Goal: Find specific page/section: Find specific page/section

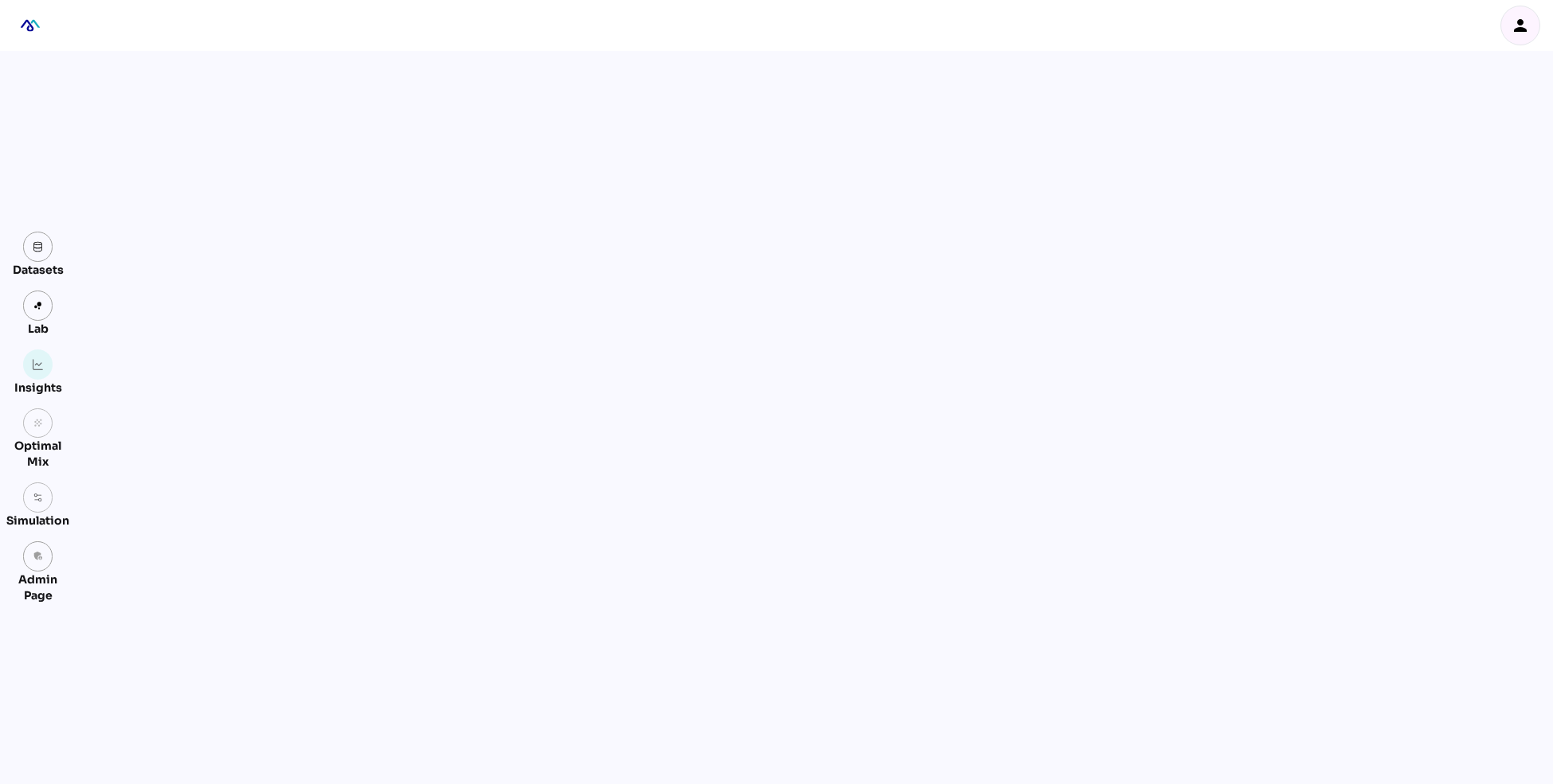
click at [1522, 37] on div "person" at bounding box center [1520, 25] width 38 height 38
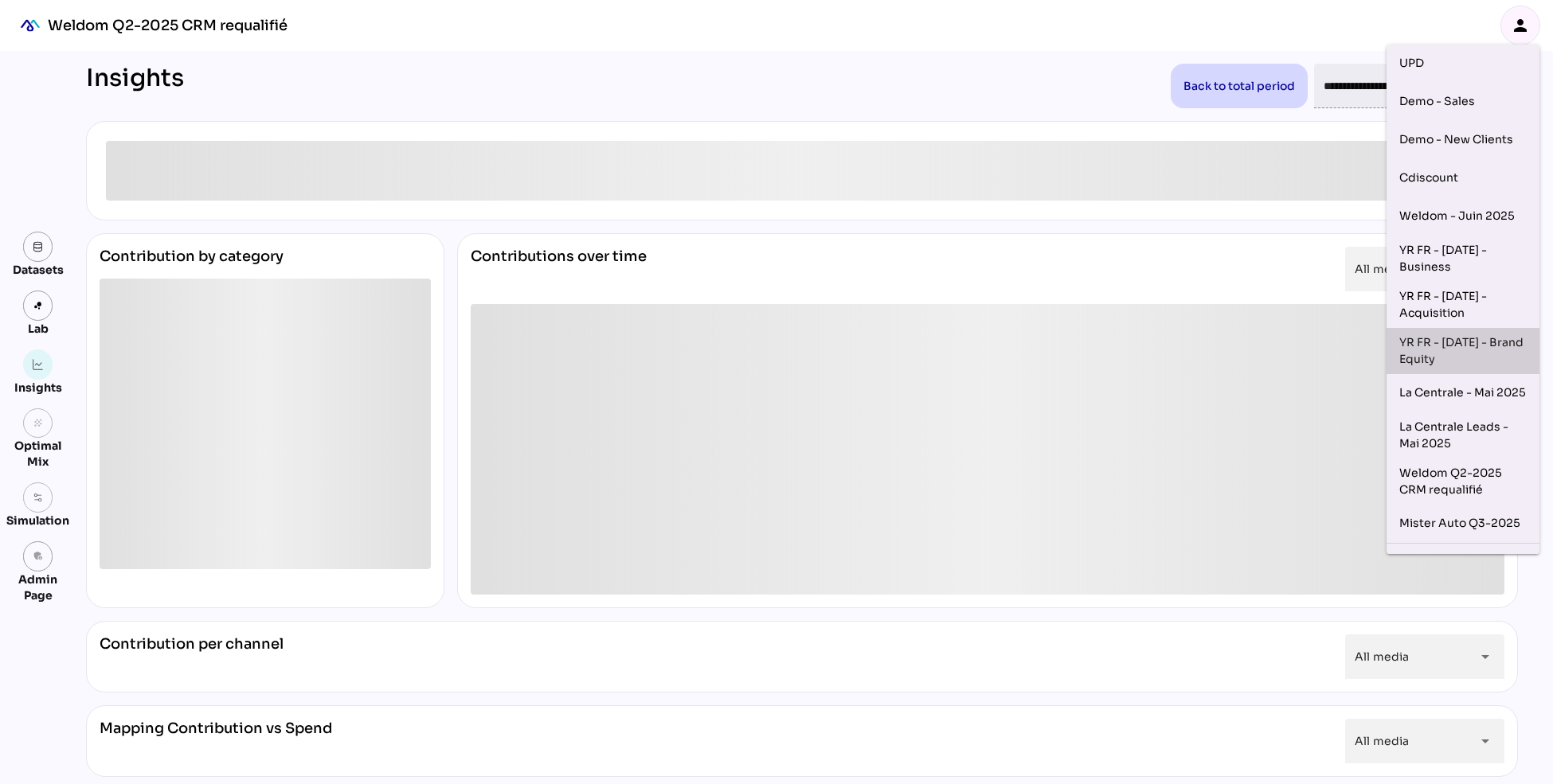
click at [1490, 367] on div "YR FR - [DATE] - Brand Equity" at bounding box center [1463, 351] width 153 height 46
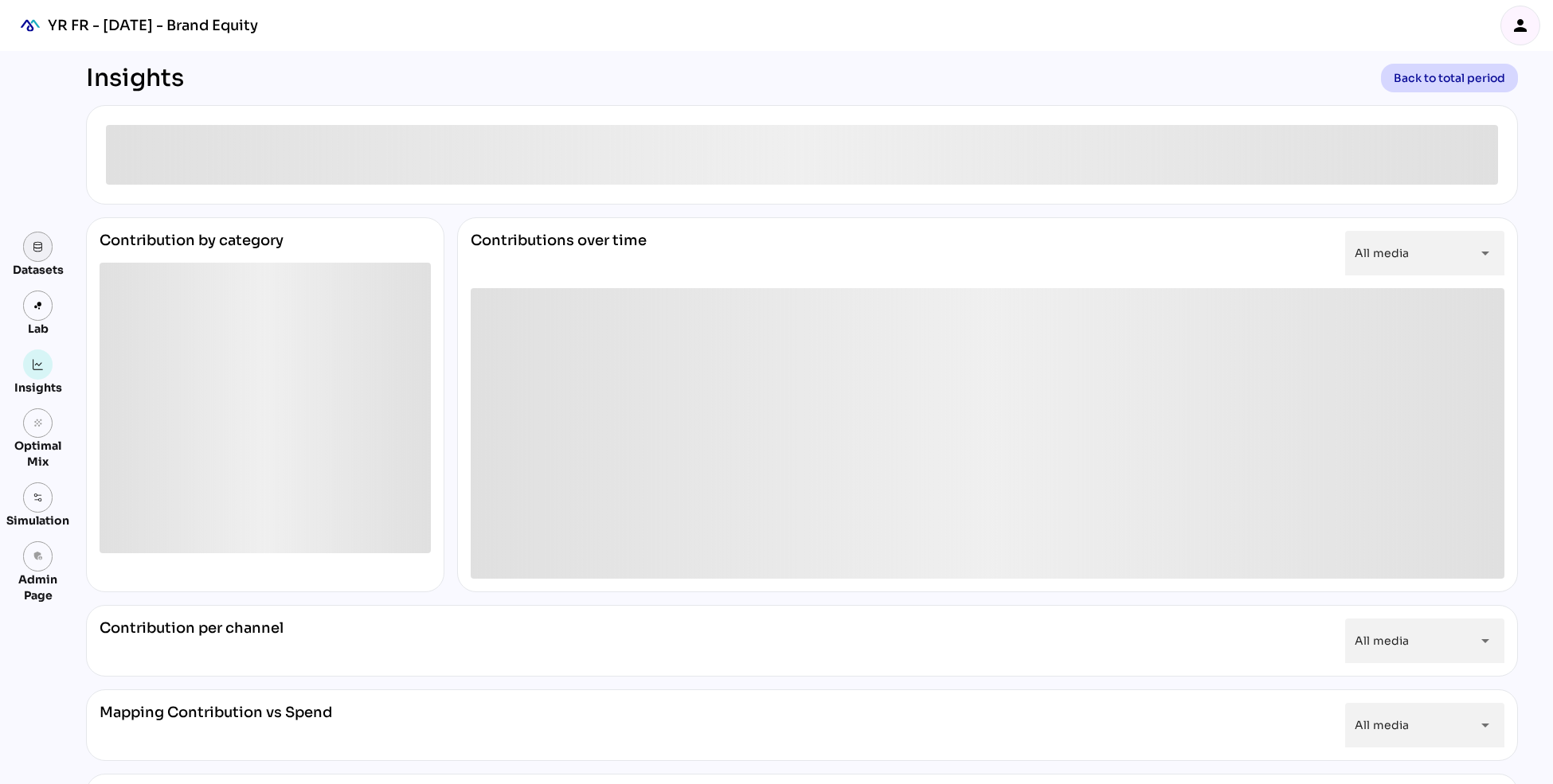
click at [39, 250] on img at bounding box center [38, 247] width 11 height 11
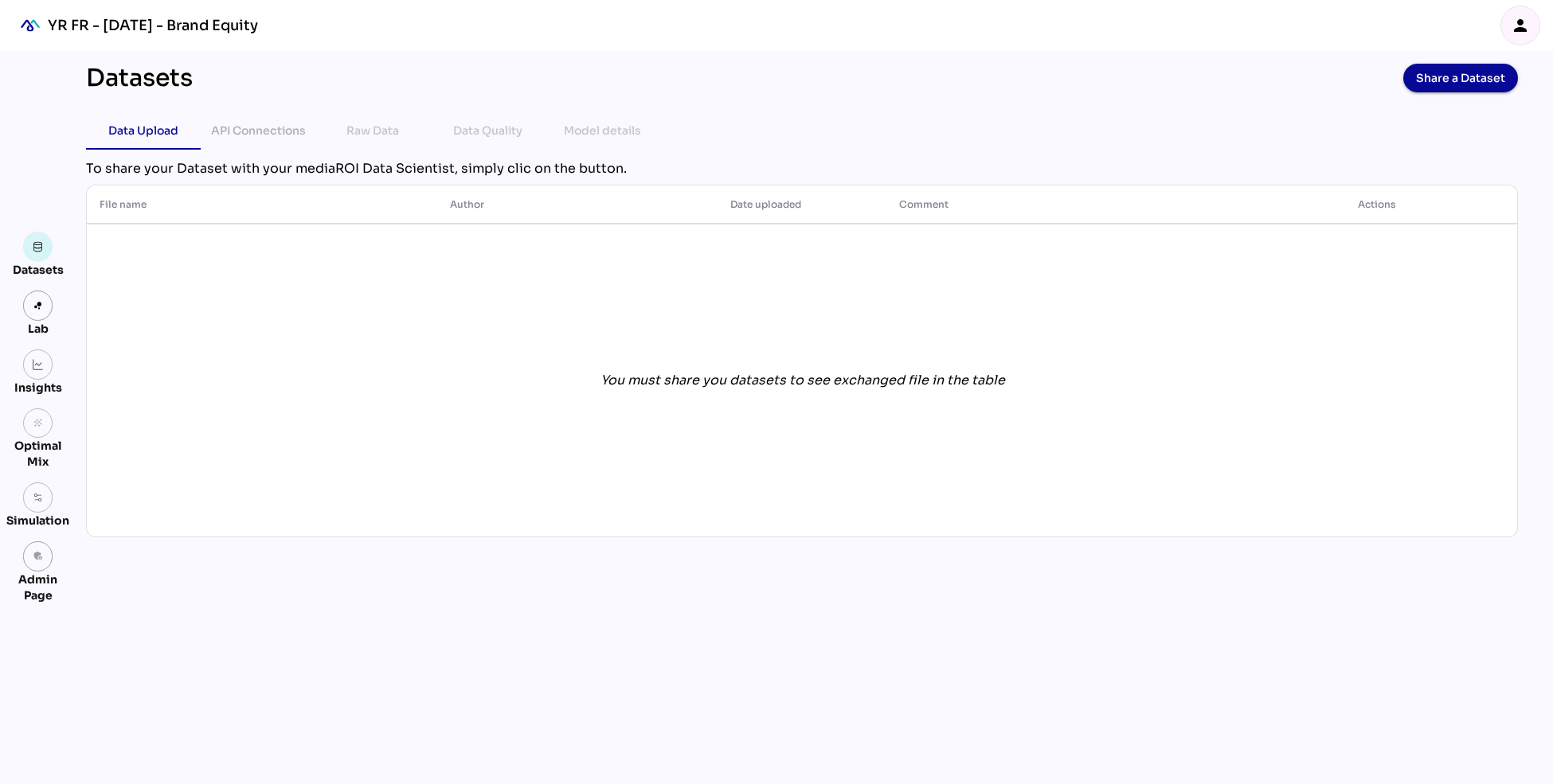
click at [1525, 27] on icon "person" at bounding box center [1521, 26] width 19 height 19
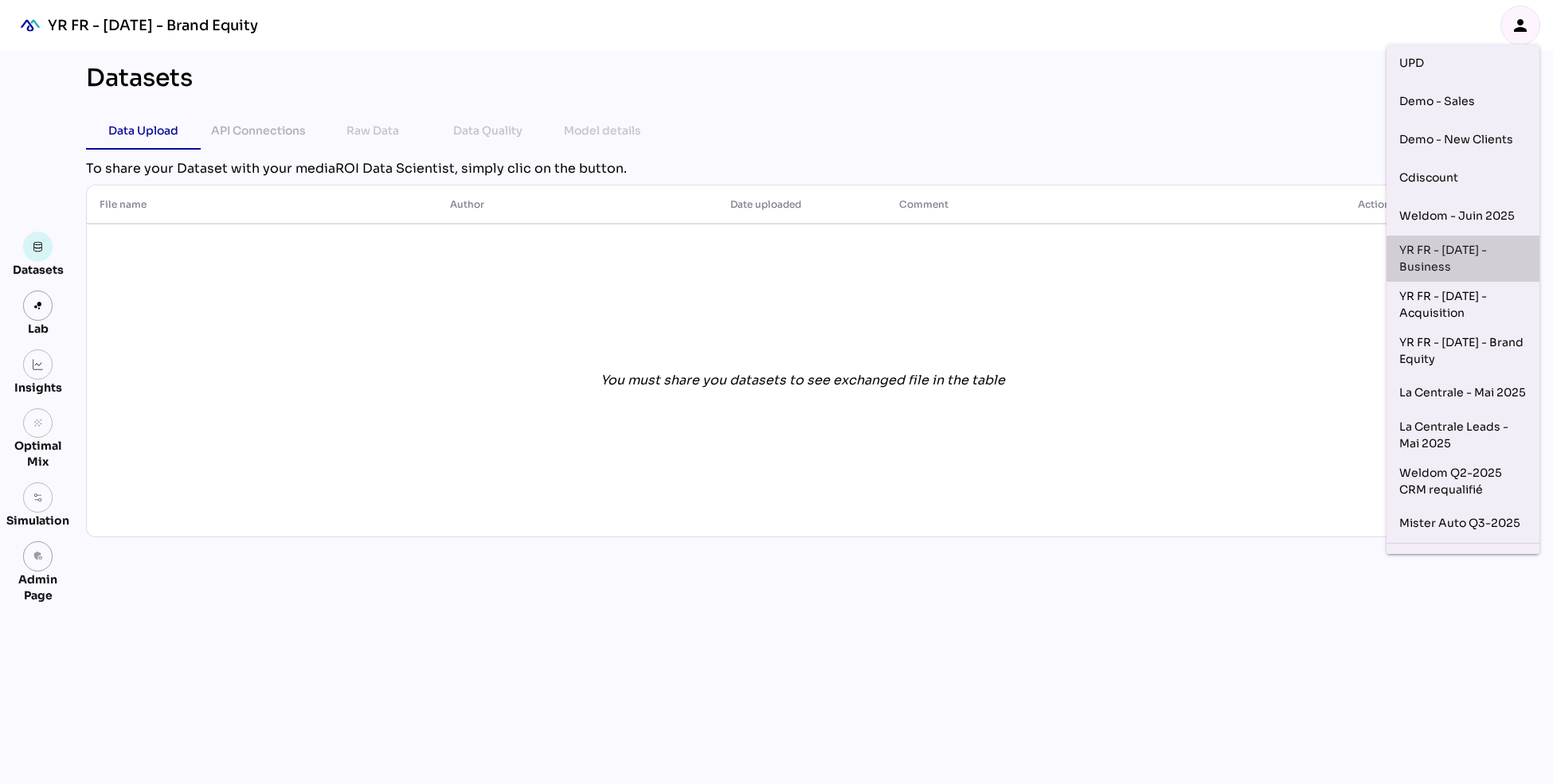
click at [1477, 266] on div "YR FR - [DATE] - Business" at bounding box center [1463, 258] width 127 height 33
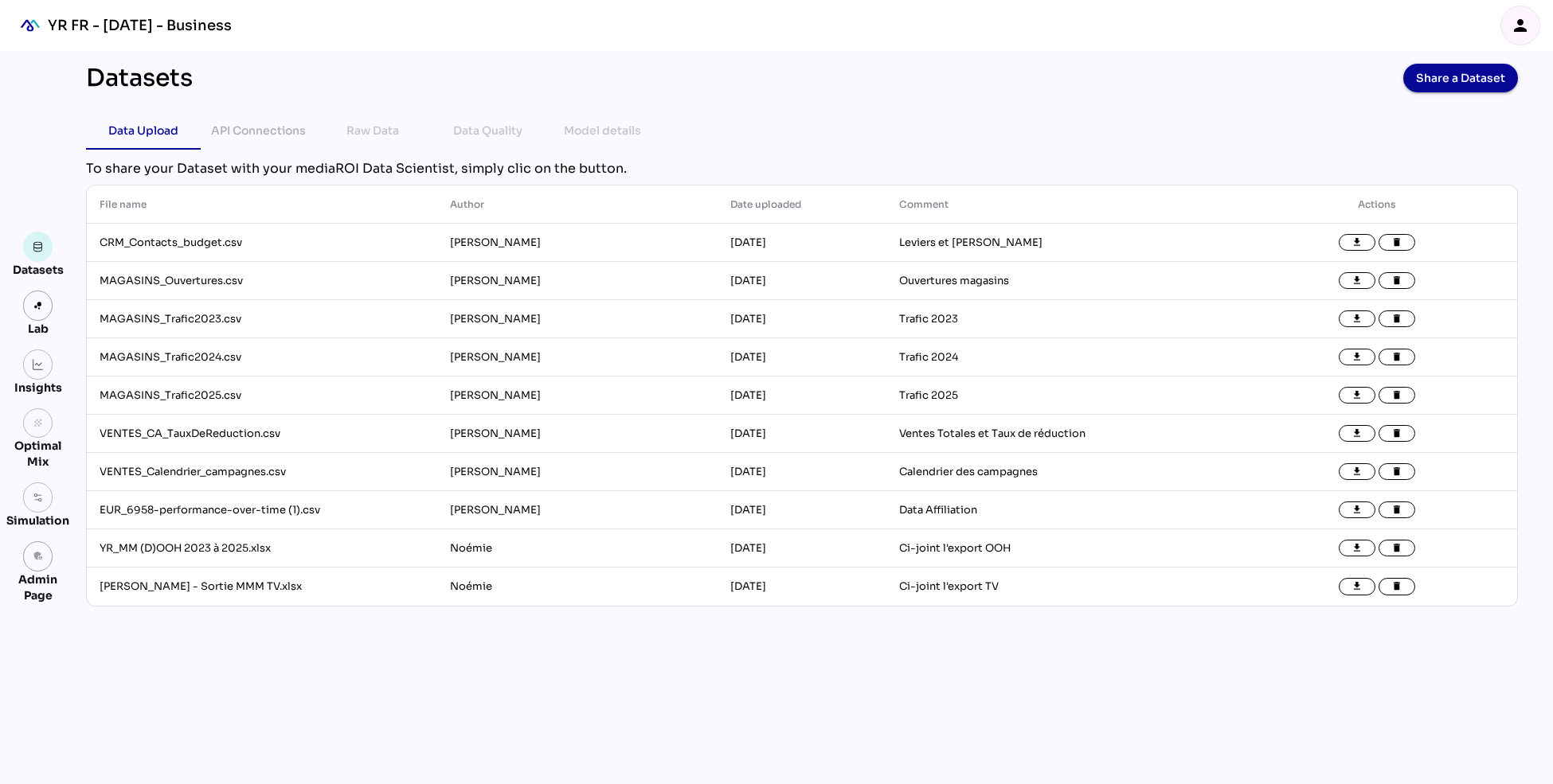
click at [1518, 30] on icon "person" at bounding box center [1521, 26] width 19 height 19
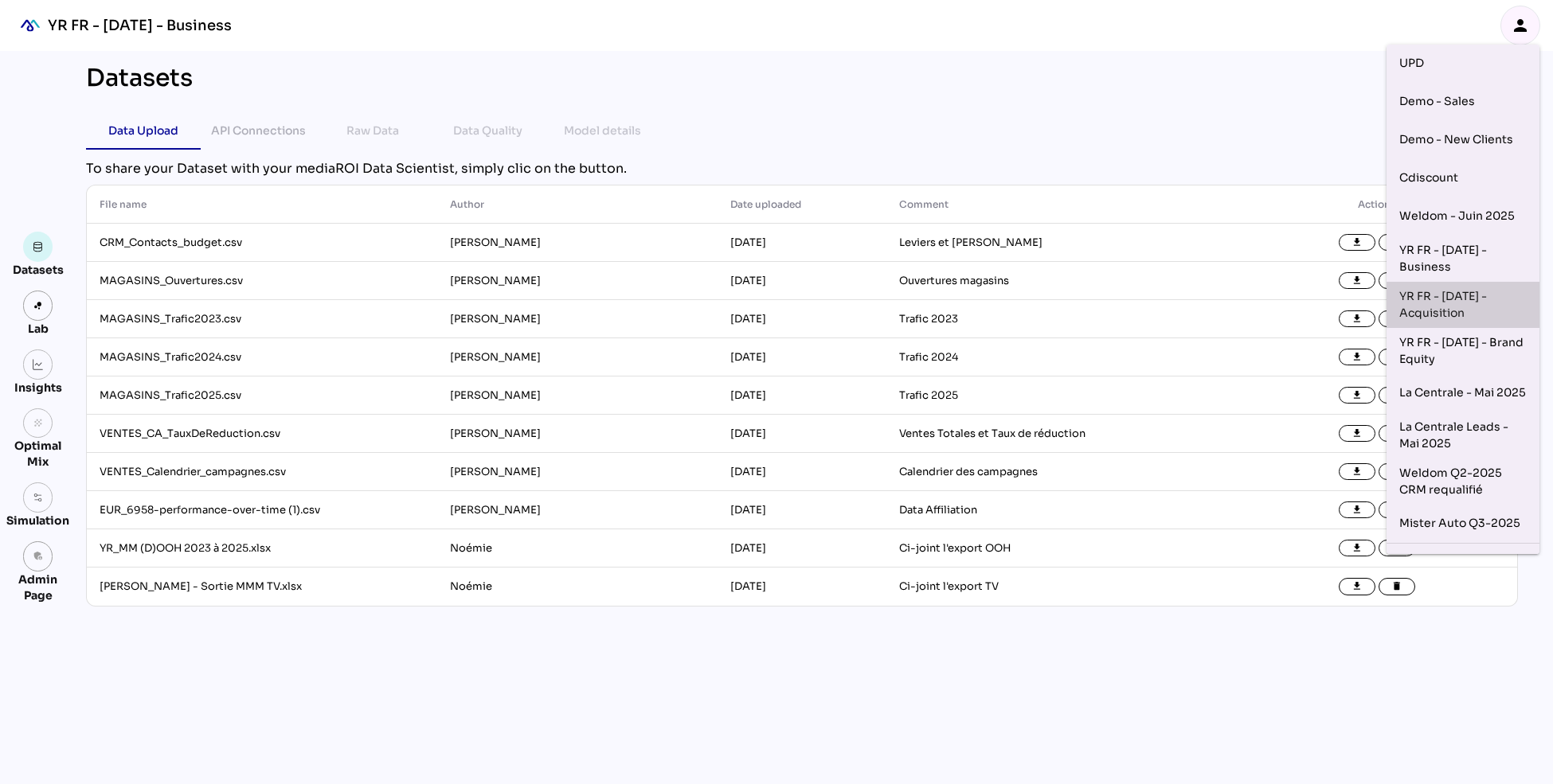
click at [1466, 308] on div "YR FR - [DATE] - Acquisition" at bounding box center [1463, 304] width 127 height 33
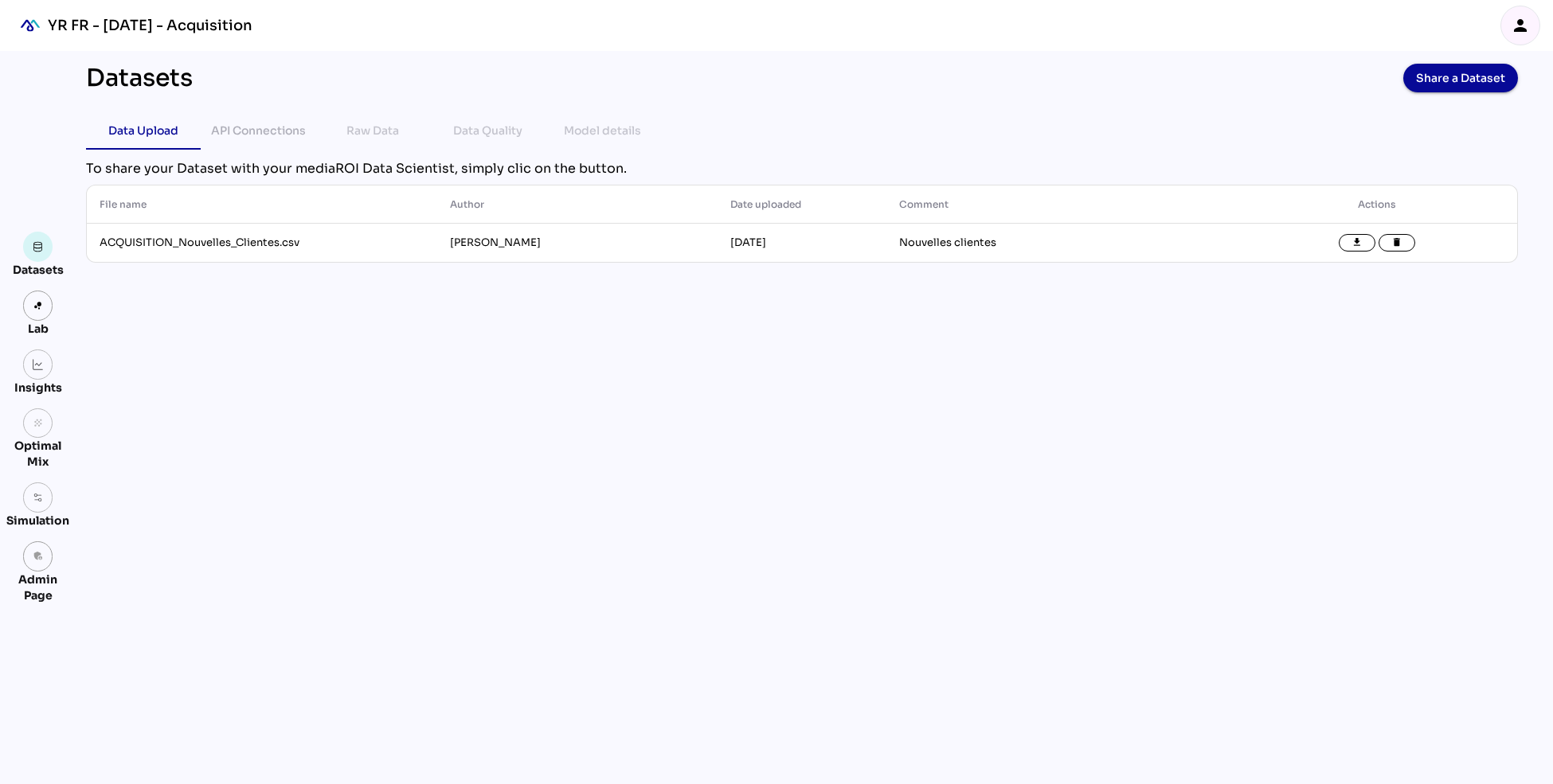
click at [1518, 18] on icon "person" at bounding box center [1521, 26] width 19 height 19
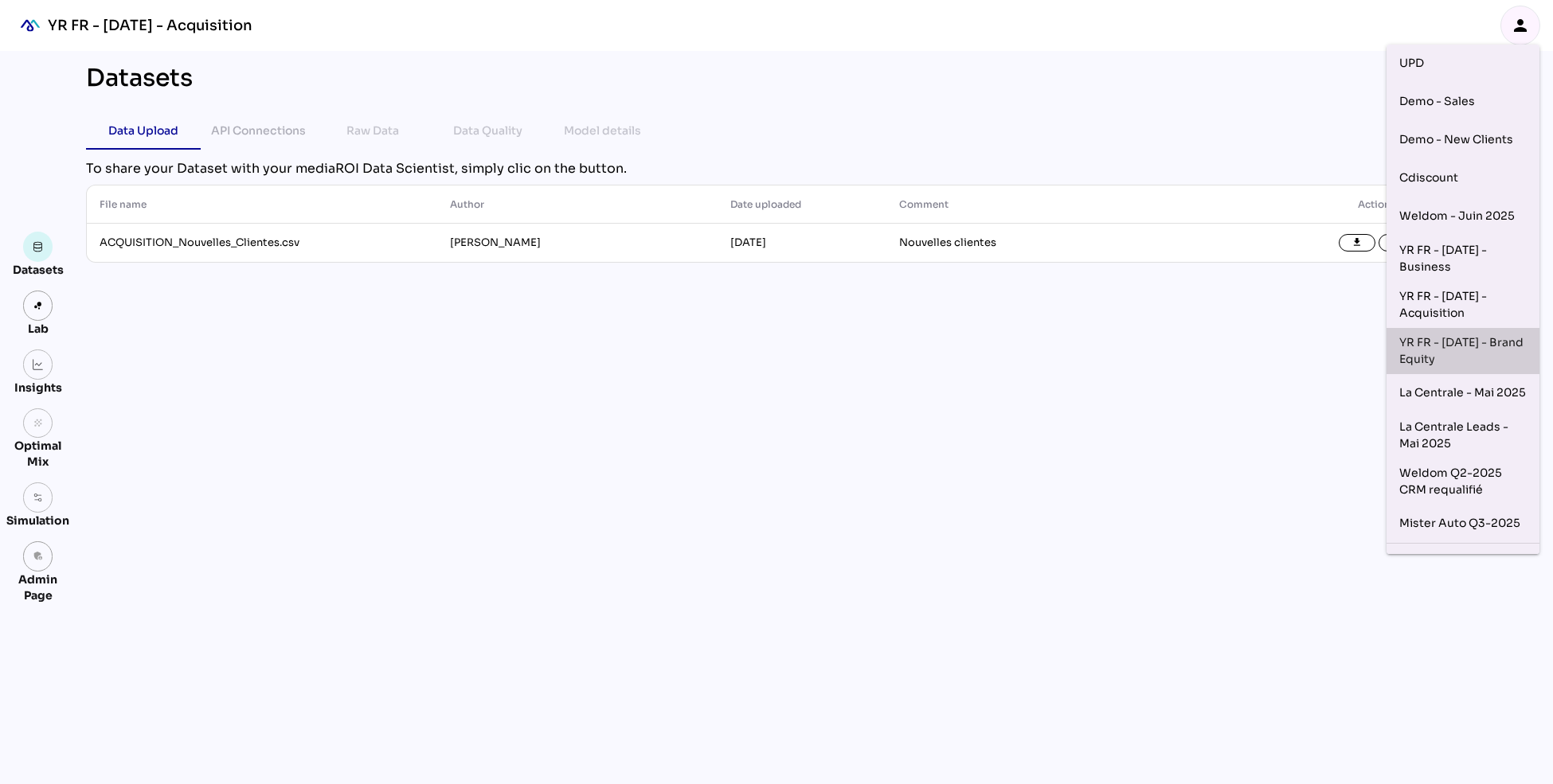
click at [1472, 343] on div "YR FR - [DATE] - Brand Equity" at bounding box center [1463, 351] width 127 height 33
